Goal: Check status

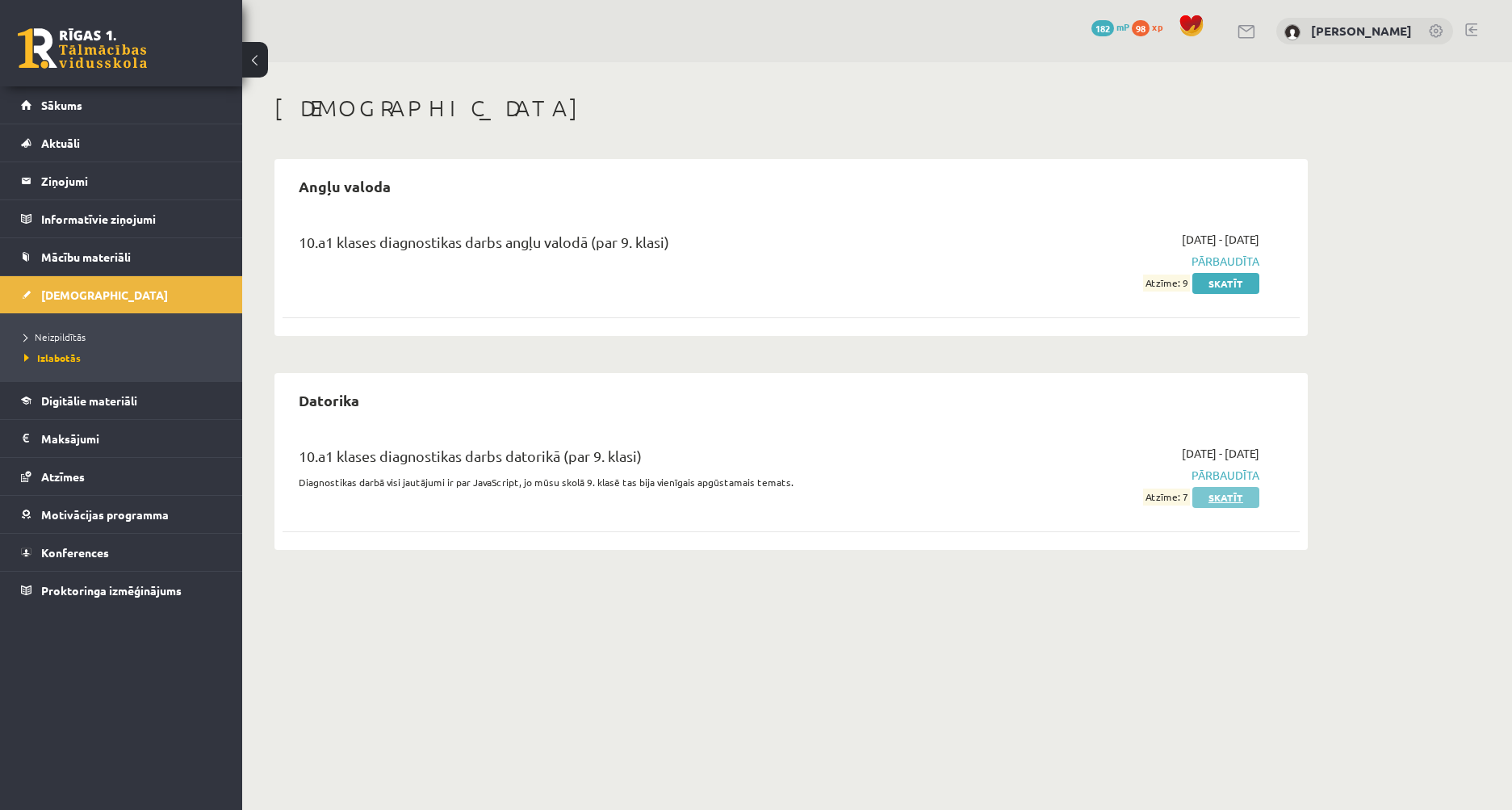
click at [1212, 498] on link "Skatīt" at bounding box center [1226, 497] width 67 height 21
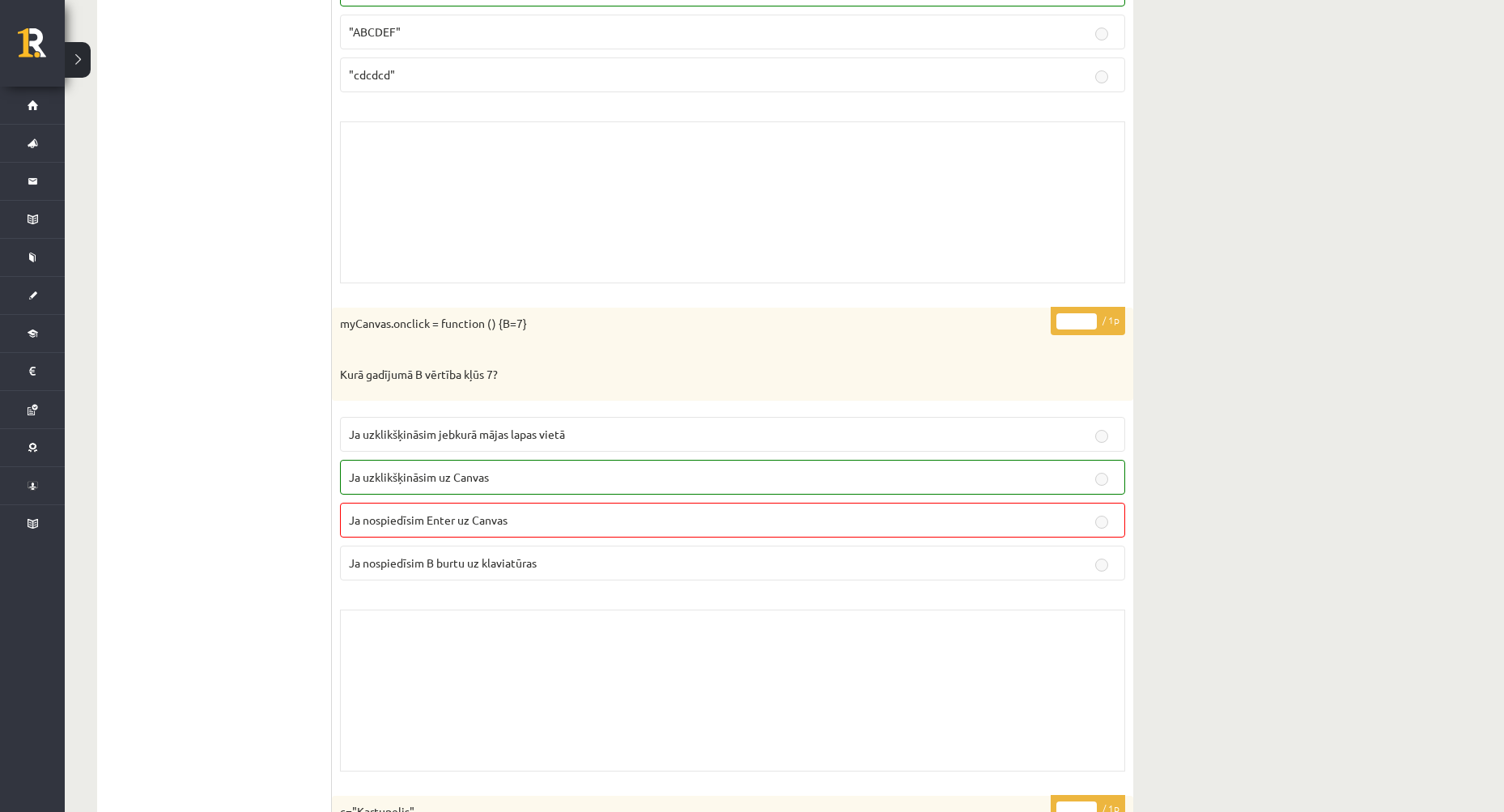
scroll to position [11818, 0]
